Goal: Task Accomplishment & Management: Use online tool/utility

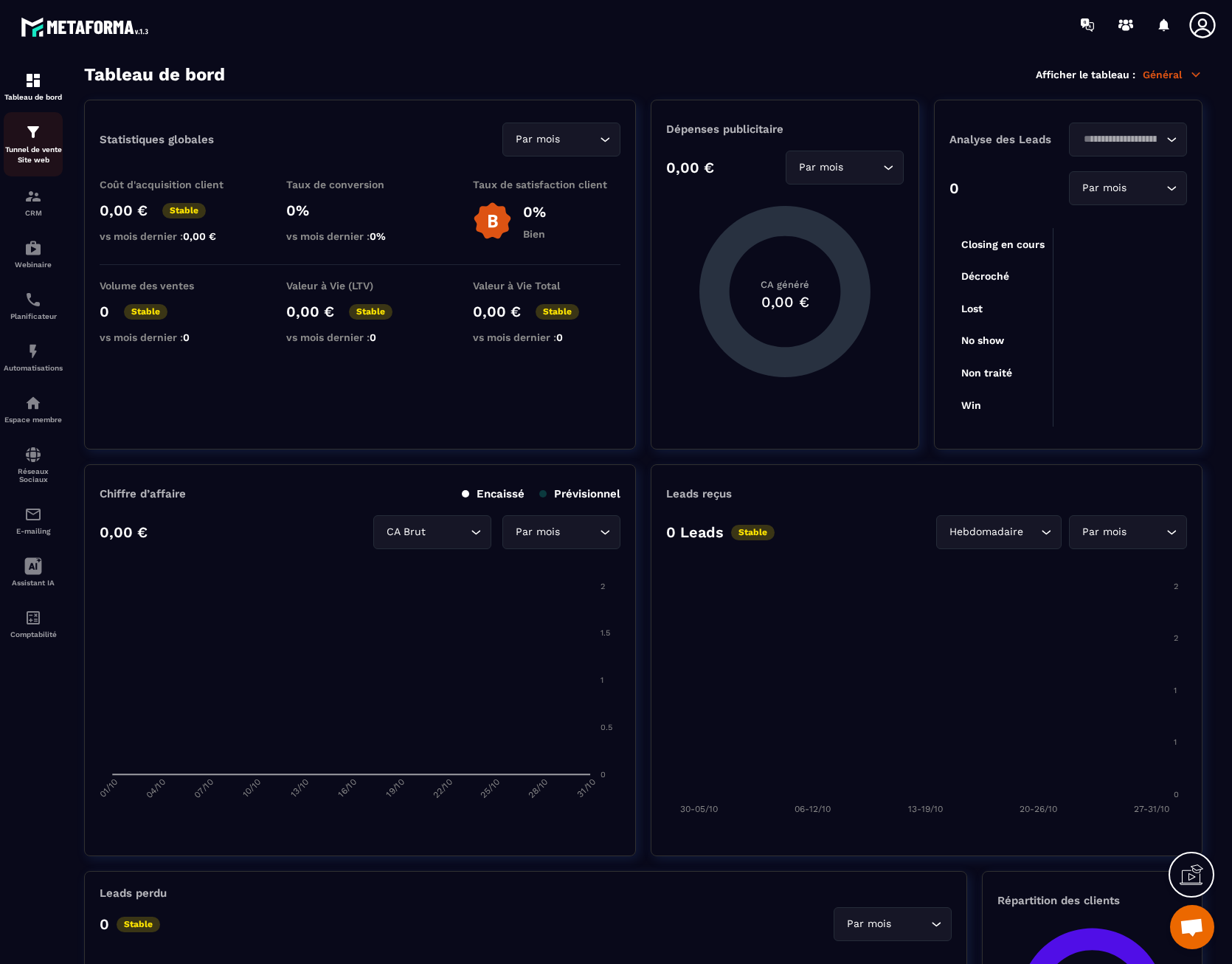
click at [37, 149] on p "Tunnel de vente Site web" at bounding box center [33, 155] width 59 height 20
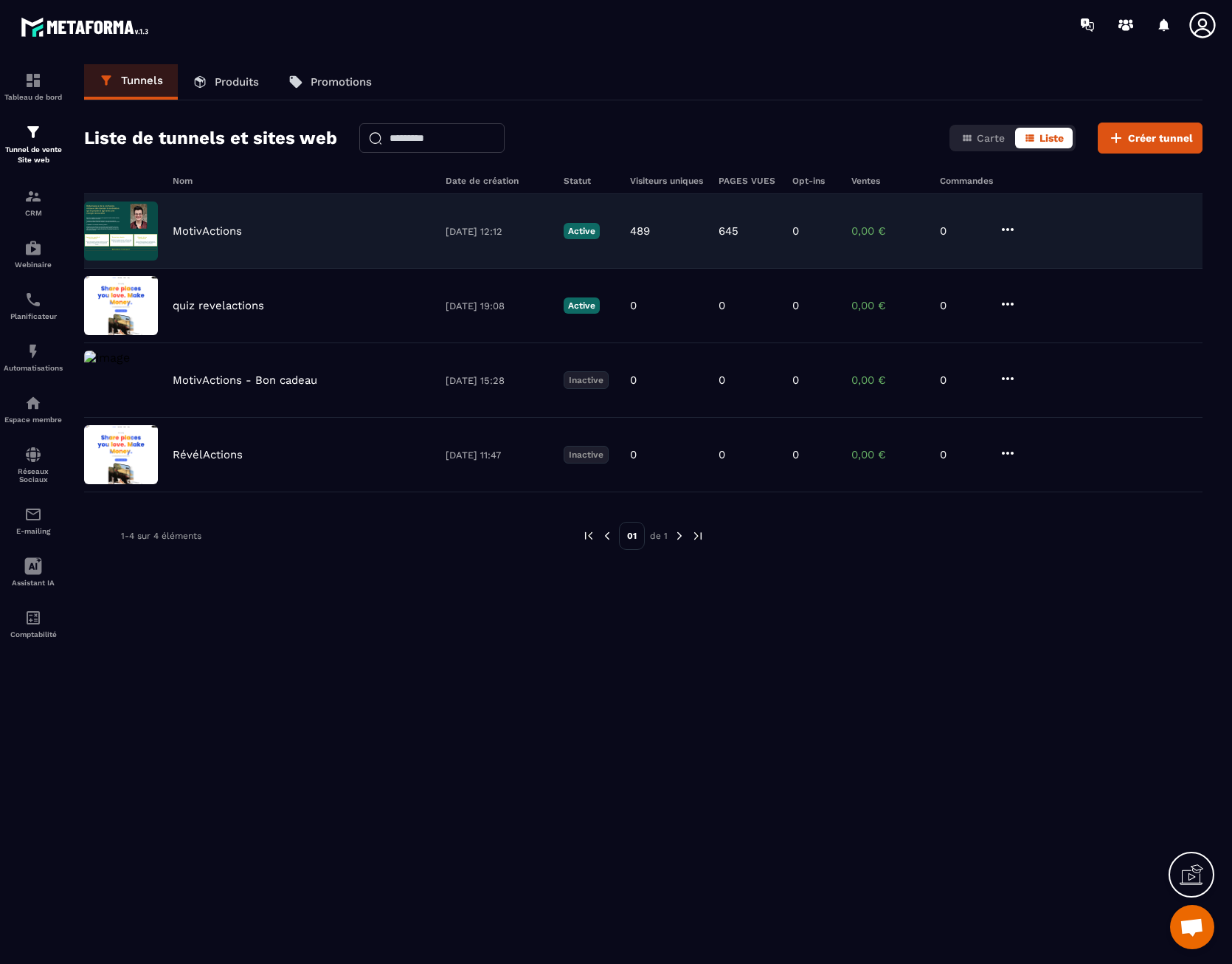
click at [268, 222] on div "MotivActions [DATE] 12:12 Active 489 645 0 0,00 € 0" at bounding box center [643, 231] width 1118 height 75
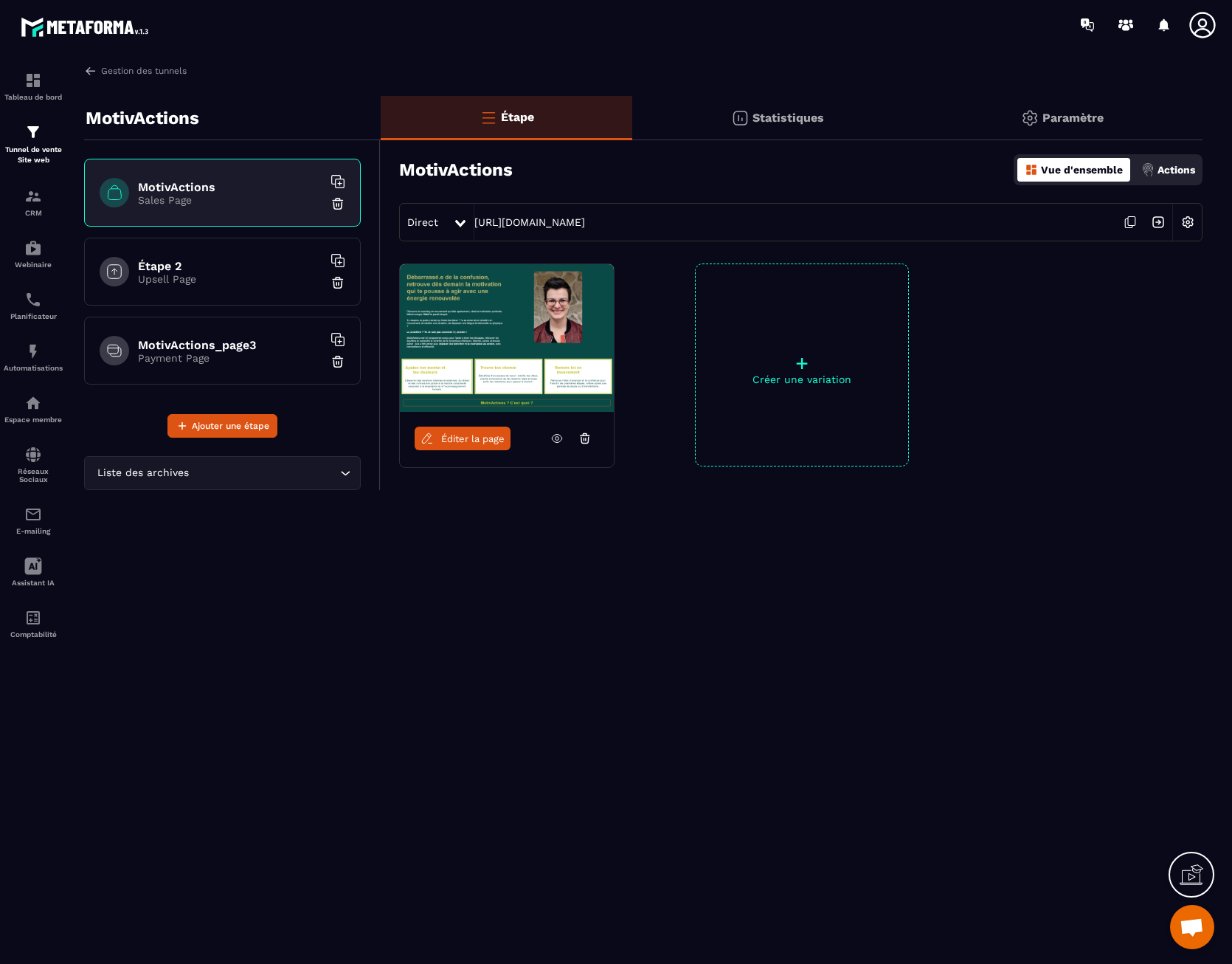
click at [1083, 108] on div "Paramètre" at bounding box center [1063, 119] width 280 height 45
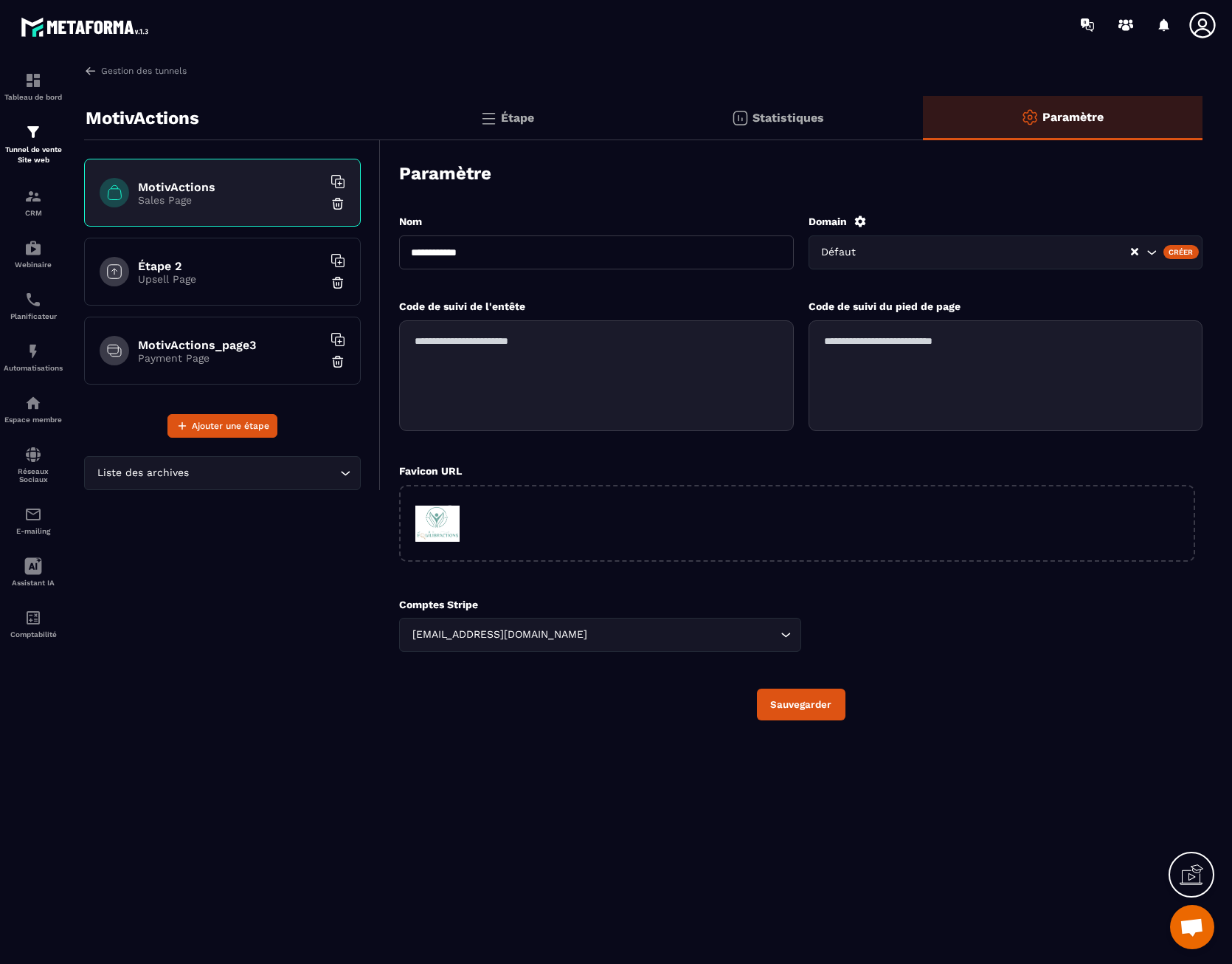
click at [516, 117] on p "Étape" at bounding box center [518, 118] width 33 height 14
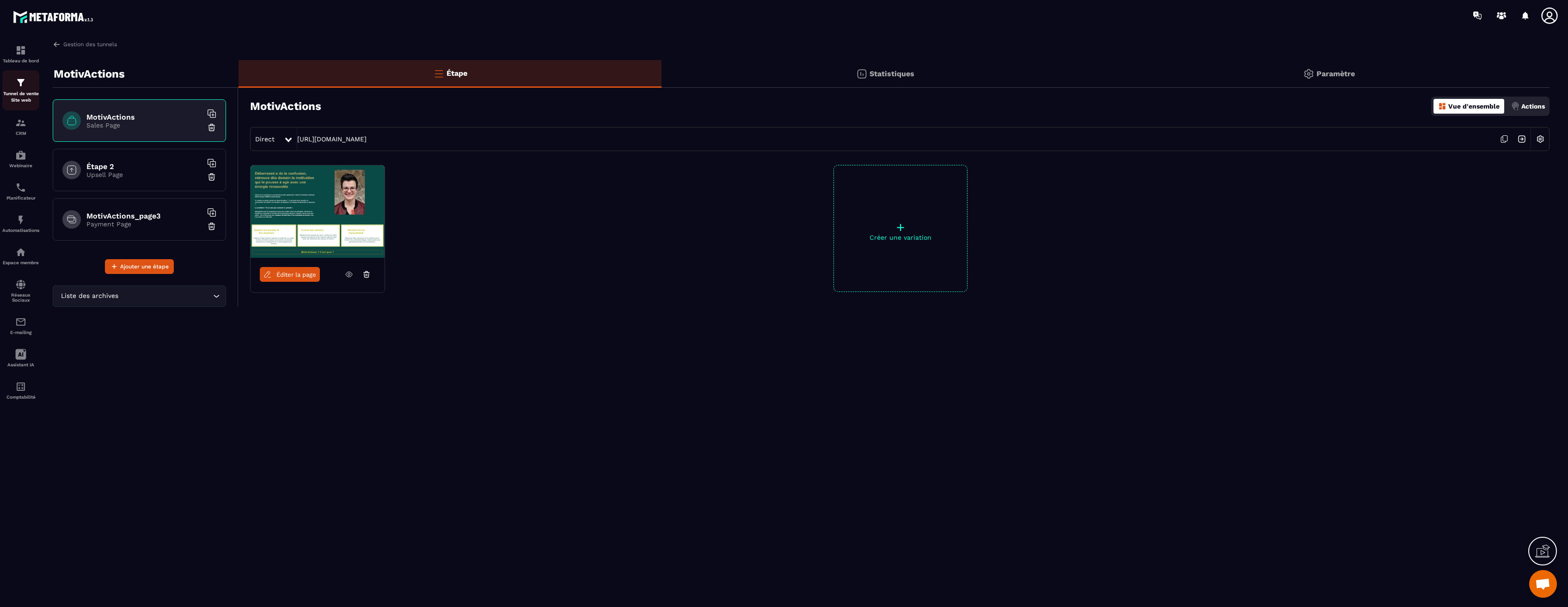
click at [17, 94] on p "Tunnel de vente Site web" at bounding box center [21, 97] width 37 height 13
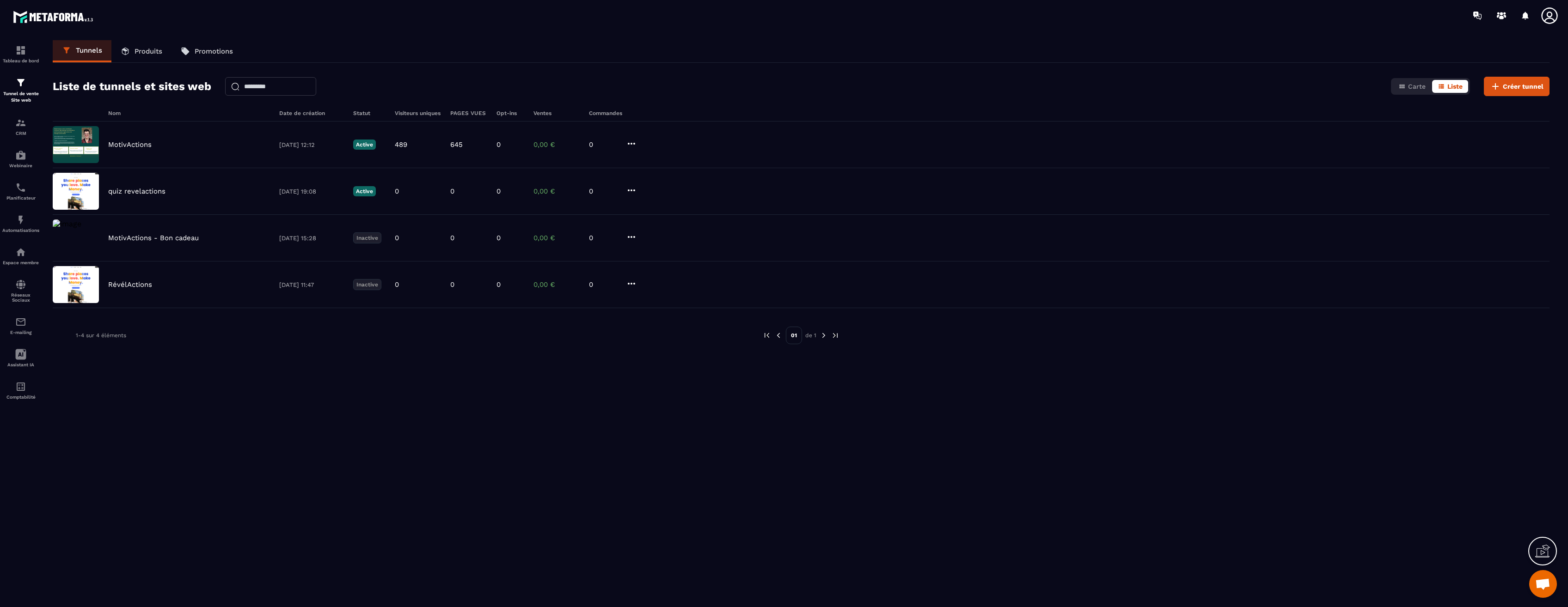
click at [143, 49] on p "Produits" at bounding box center [149, 51] width 28 height 9
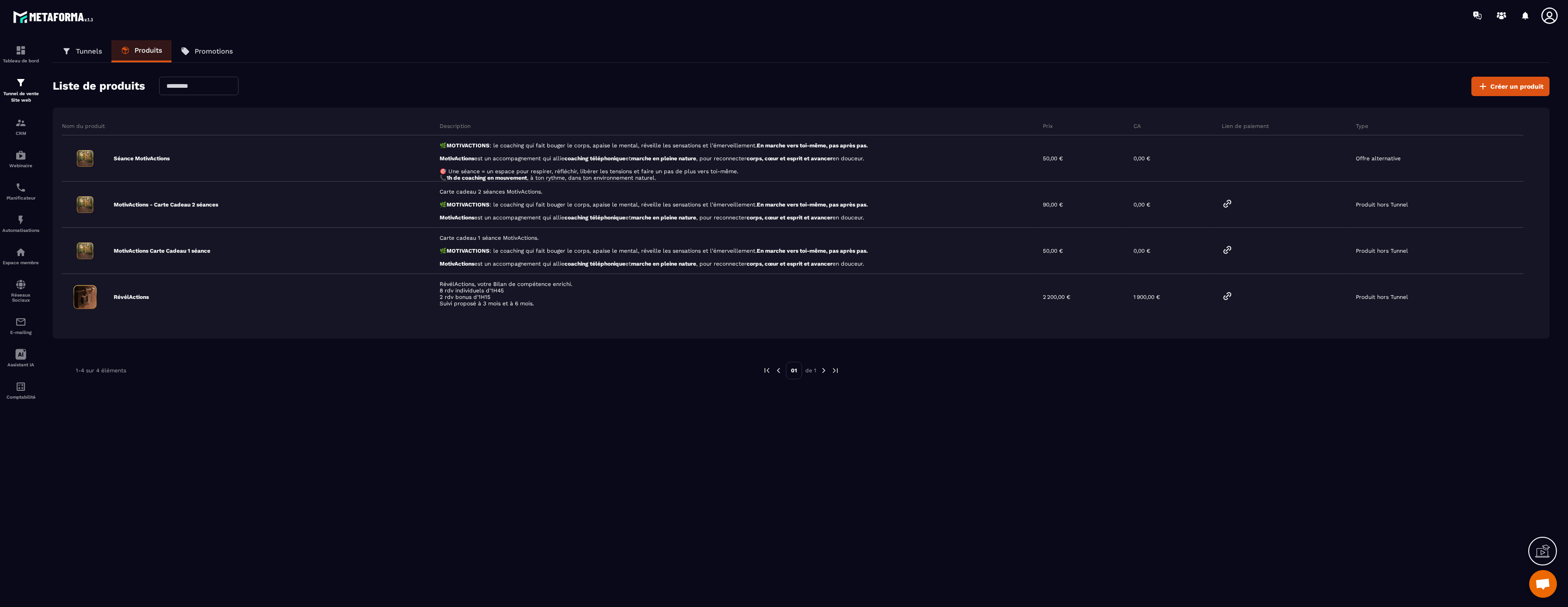
click at [80, 52] on p "Tunnels" at bounding box center [89, 51] width 26 height 9
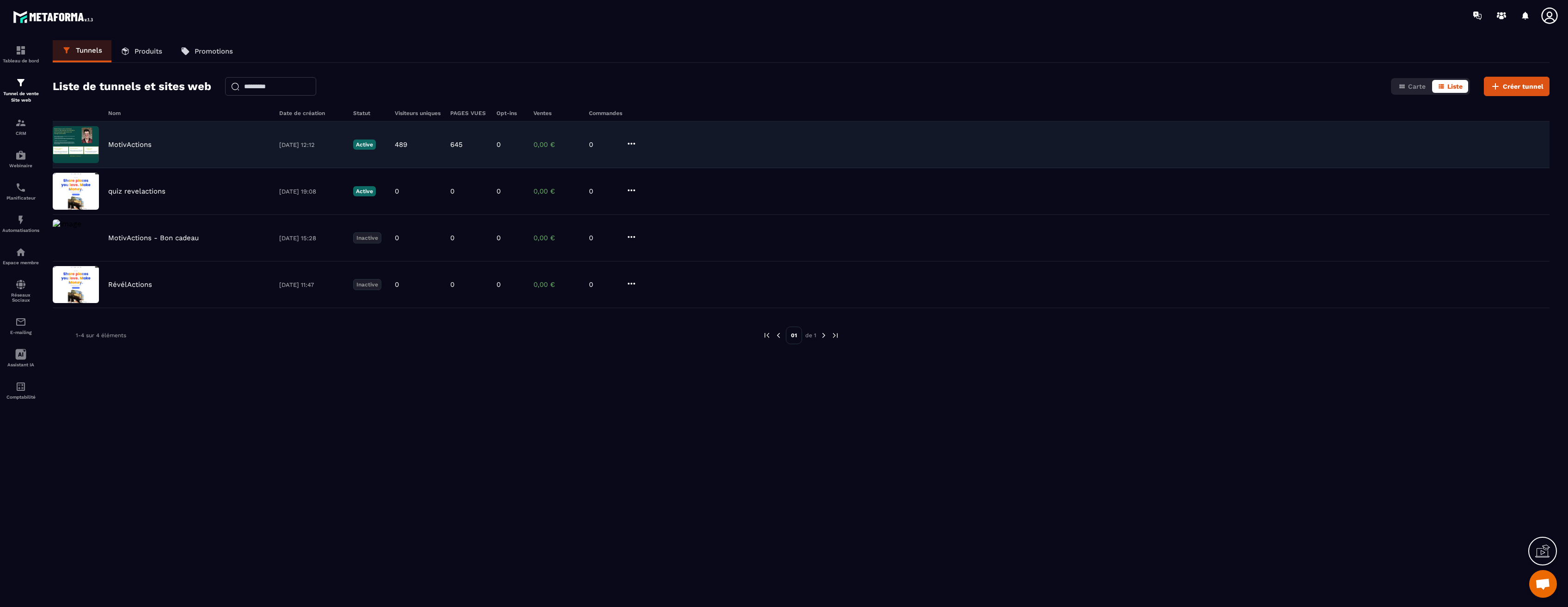
click at [152, 143] on div "MotivActions" at bounding box center [189, 145] width 162 height 9
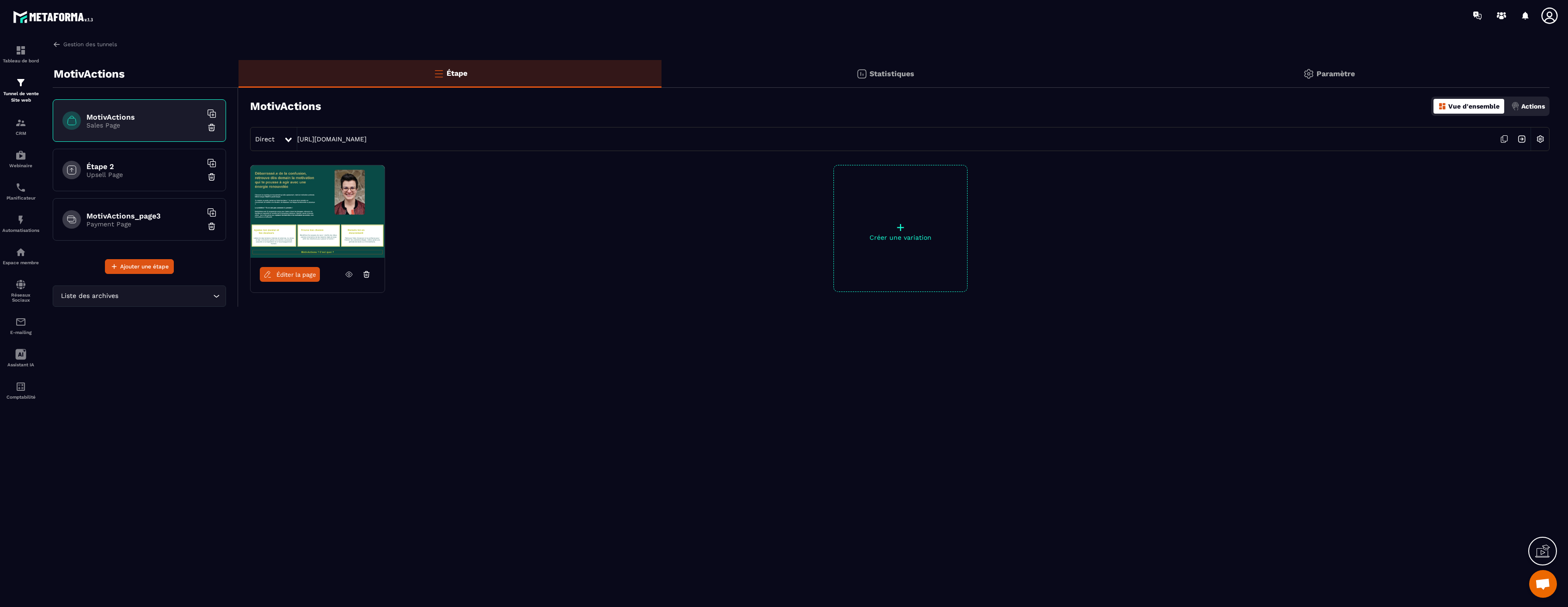
click at [309, 196] on img at bounding box center [318, 212] width 134 height 92
click at [303, 271] on span "Éditer la page" at bounding box center [296, 274] width 40 height 7
